Goal: Transaction & Acquisition: Purchase product/service

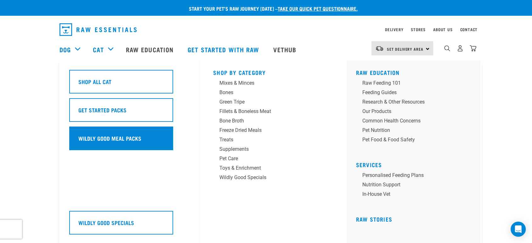
click at [119, 141] on h5 "Wildly Good Meal Packs" at bounding box center [109, 138] width 63 height 8
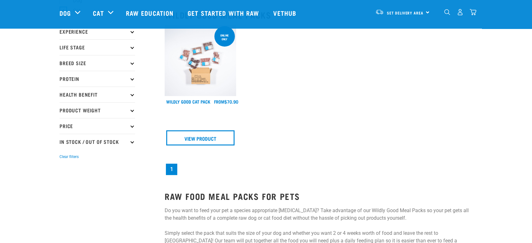
scroll to position [23, 0]
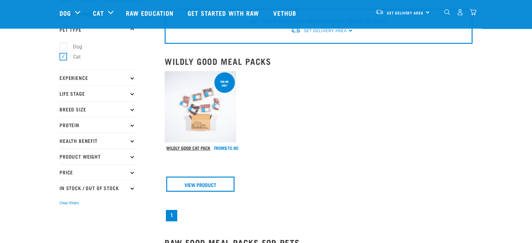
click at [196, 147] on link "Wildly Good Cat Pack" at bounding box center [188, 148] width 44 height 2
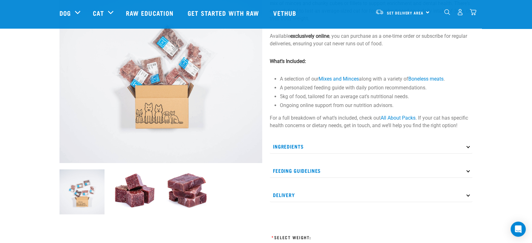
scroll to position [128, 0]
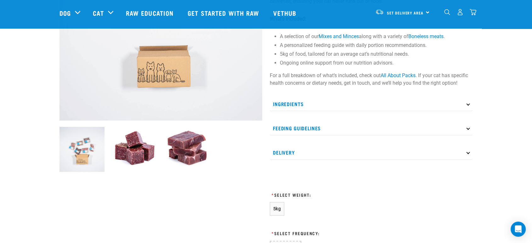
click at [298, 151] on p "Delivery" at bounding box center [371, 152] width 203 height 14
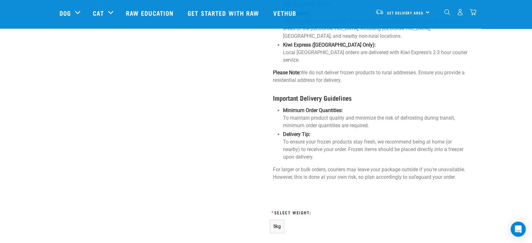
scroll to position [361, 0]
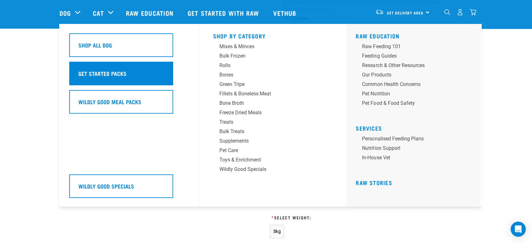
click at [113, 80] on div "Get Started Packs" at bounding box center [121, 74] width 104 height 24
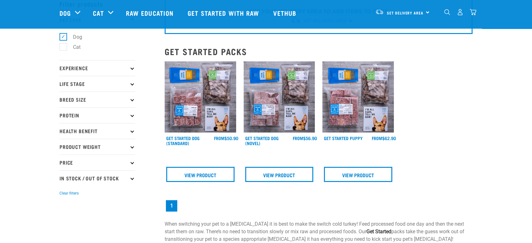
scroll to position [81, 0]
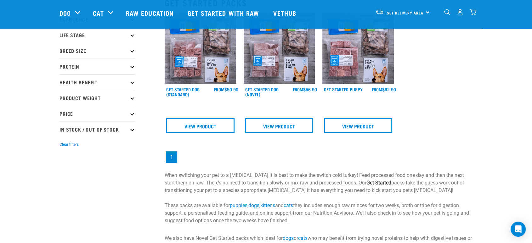
click at [205, 90] on h4 "Get Started Dog (Standard)" at bounding box center [190, 93] width 48 height 13
click at [159, 94] on div "× Filter products Pet Type Dog Cat Experience New Raw Feeder Experienced Raw Fe…" at bounding box center [108, 100] width 105 height 321
click at [169, 90] on link "Get Started Dog (Standard)" at bounding box center [182, 91] width 33 height 7
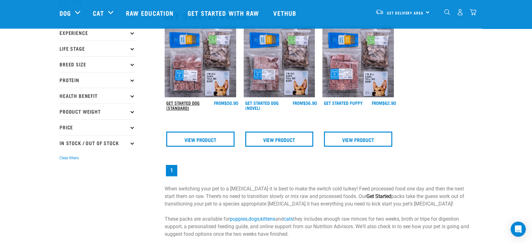
scroll to position [23, 0]
